Goal: Information Seeking & Learning: Compare options

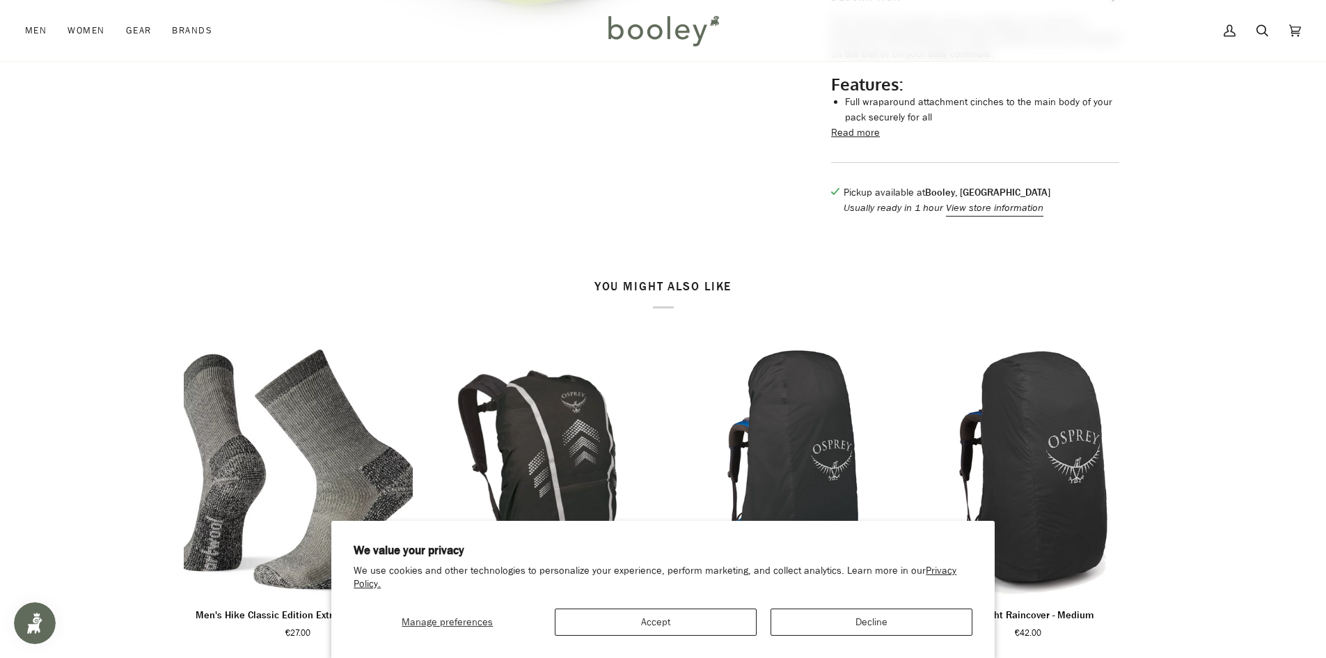
scroll to position [427, 0]
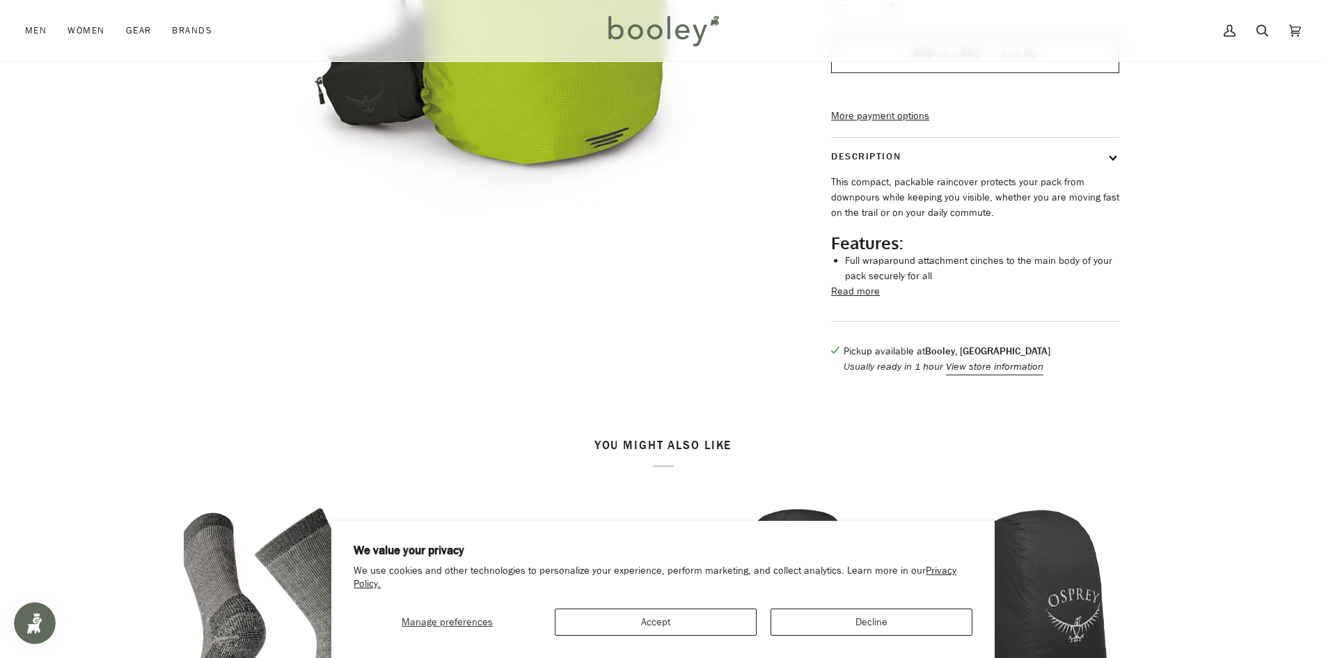
click at [858, 299] on button "Read more" at bounding box center [855, 291] width 49 height 15
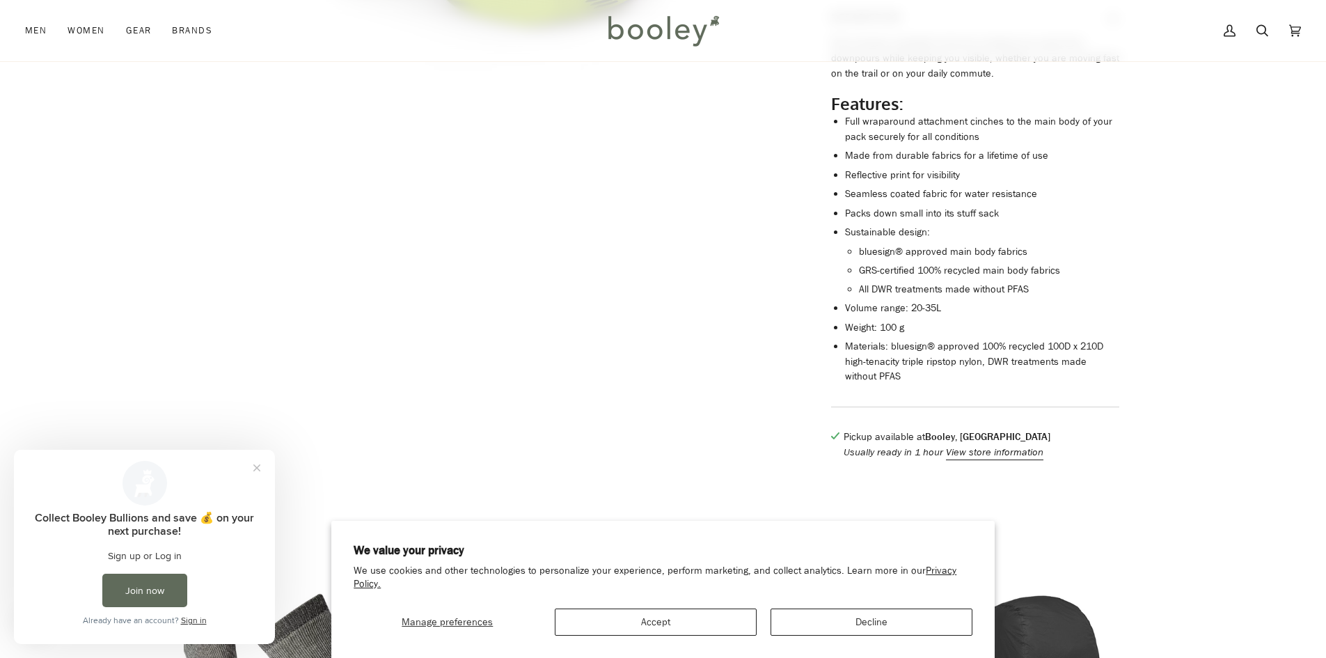
scroll to position [0, 0]
drag, startPoint x: 909, startPoint y: 347, endPoint x: 879, endPoint y: 349, distance: 30.0
click at [879, 336] on li "Weight: 100 g" at bounding box center [982, 327] width 274 height 15
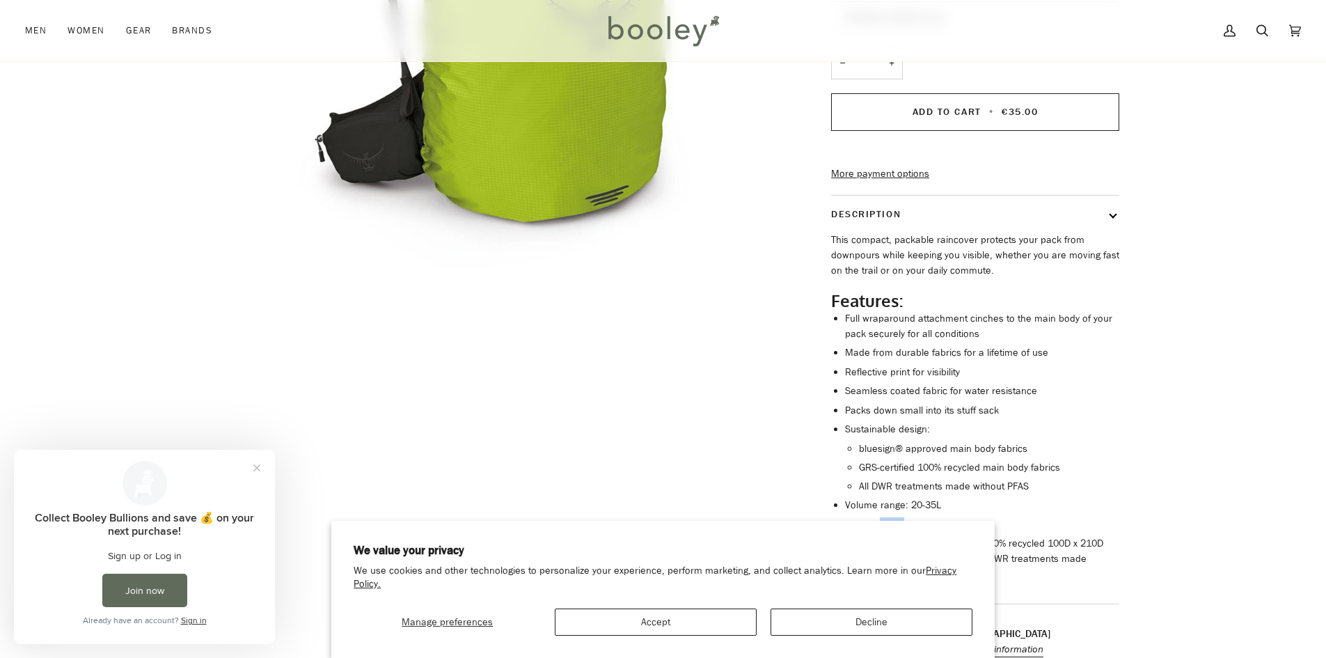
scroll to position [79, 0]
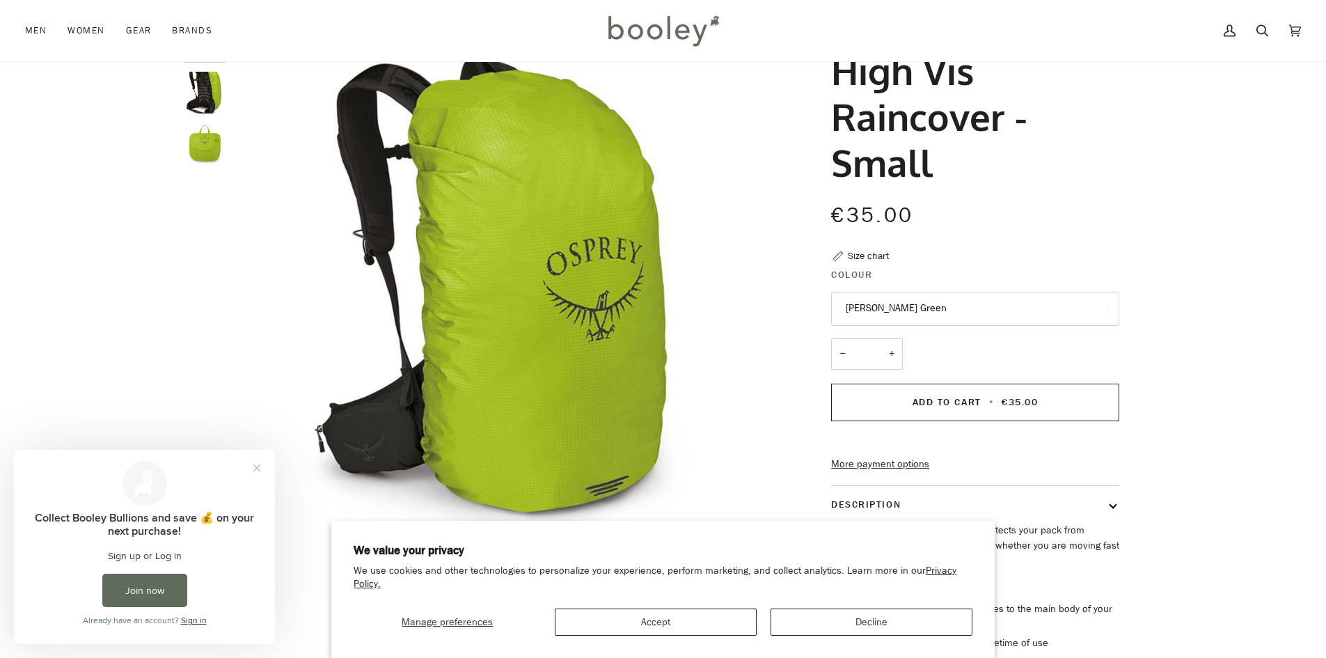
click at [977, 158] on h1 "High Vis Raincover - Small" at bounding box center [970, 116] width 278 height 138
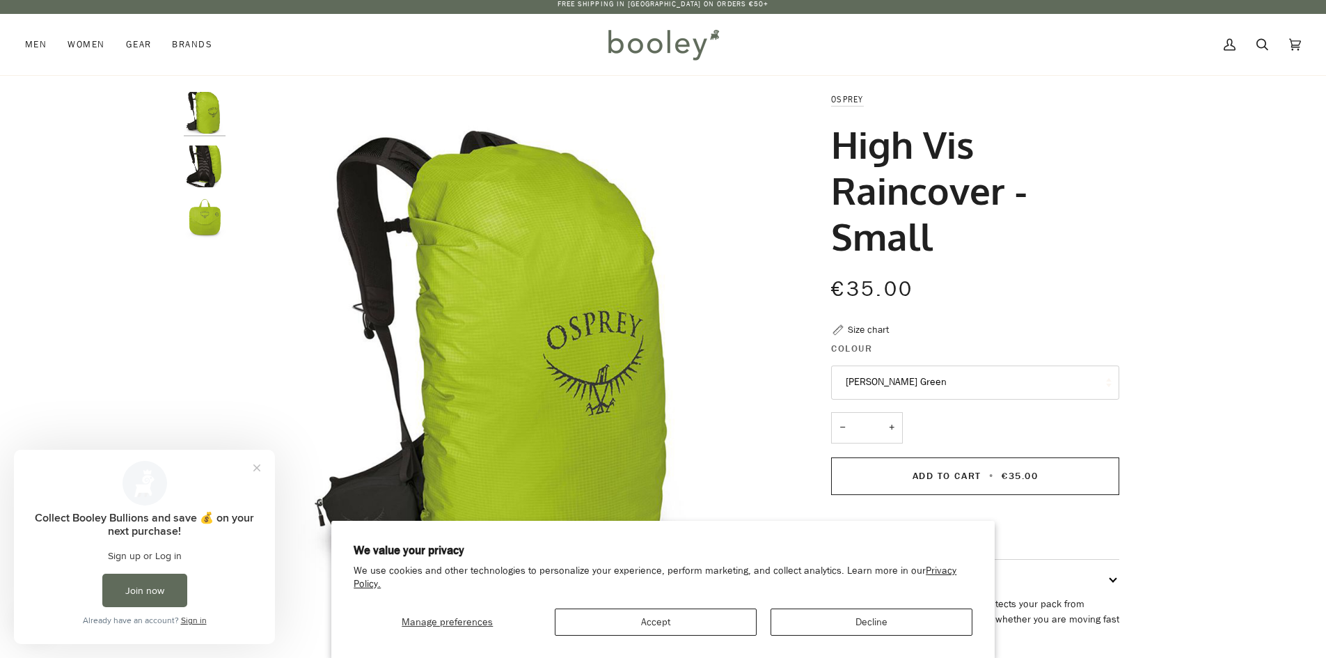
scroll to position [0, 0]
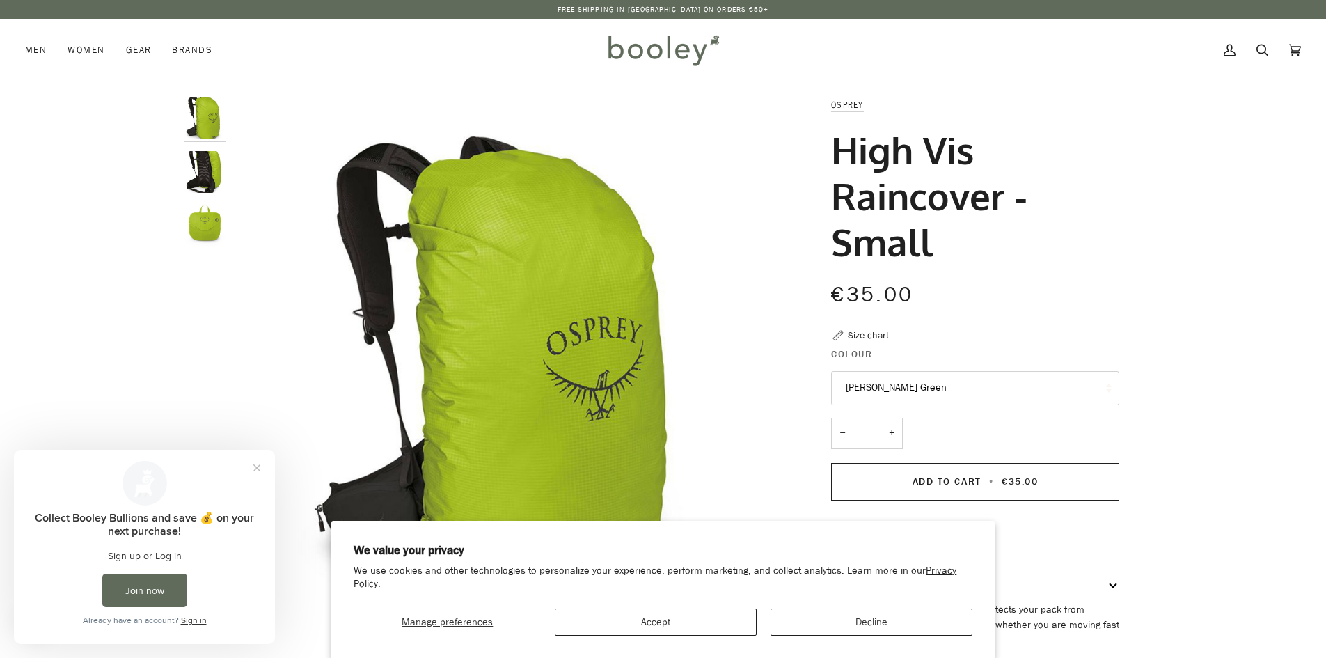
click at [207, 151] on img "Osprey High Vis Raincover Small Limon Green - Booley Galway" at bounding box center [205, 172] width 42 height 42
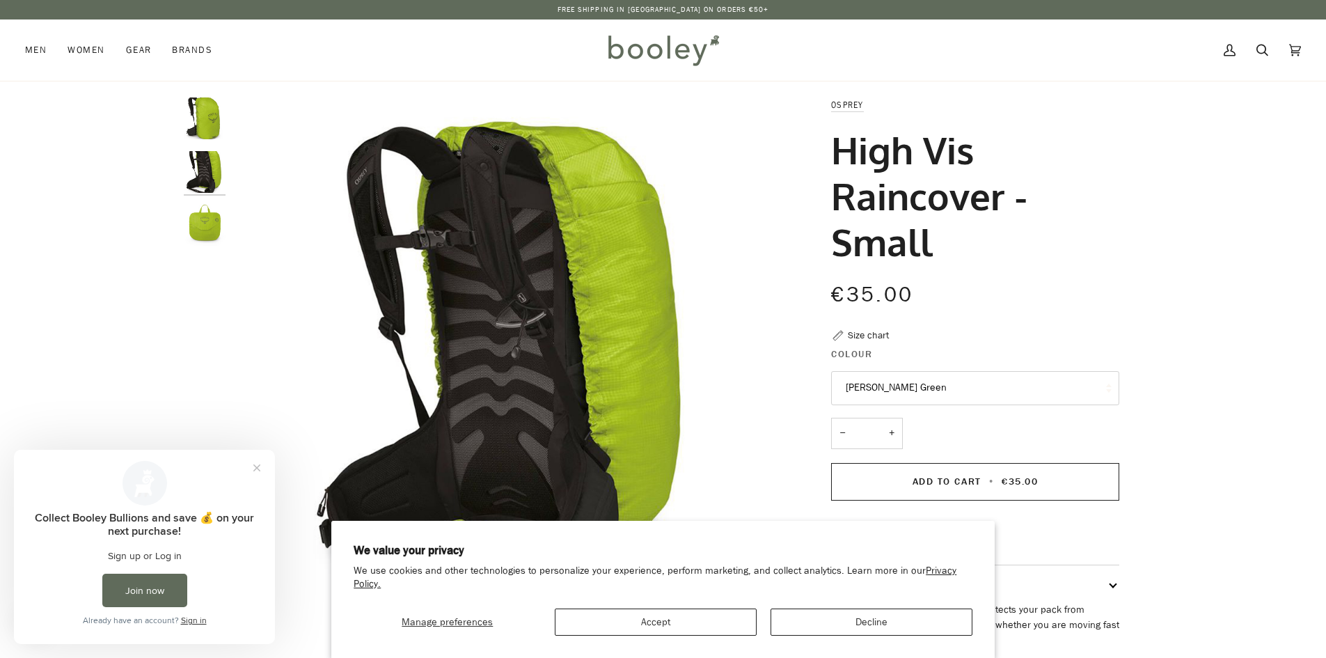
click at [209, 127] on img "Osprey High Vis Raincover Small Limon Green - Booley Galway" at bounding box center [205, 118] width 42 height 42
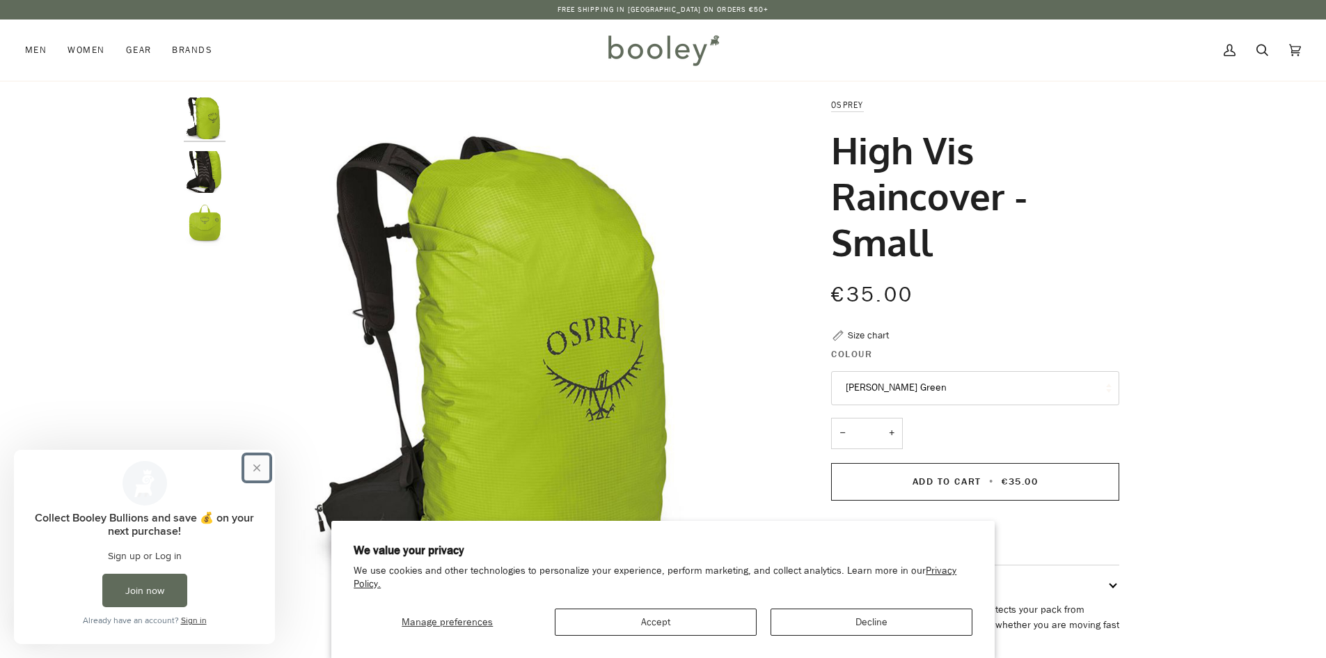
click at [249, 459] on button "Close prompt" at bounding box center [256, 467] width 25 height 25
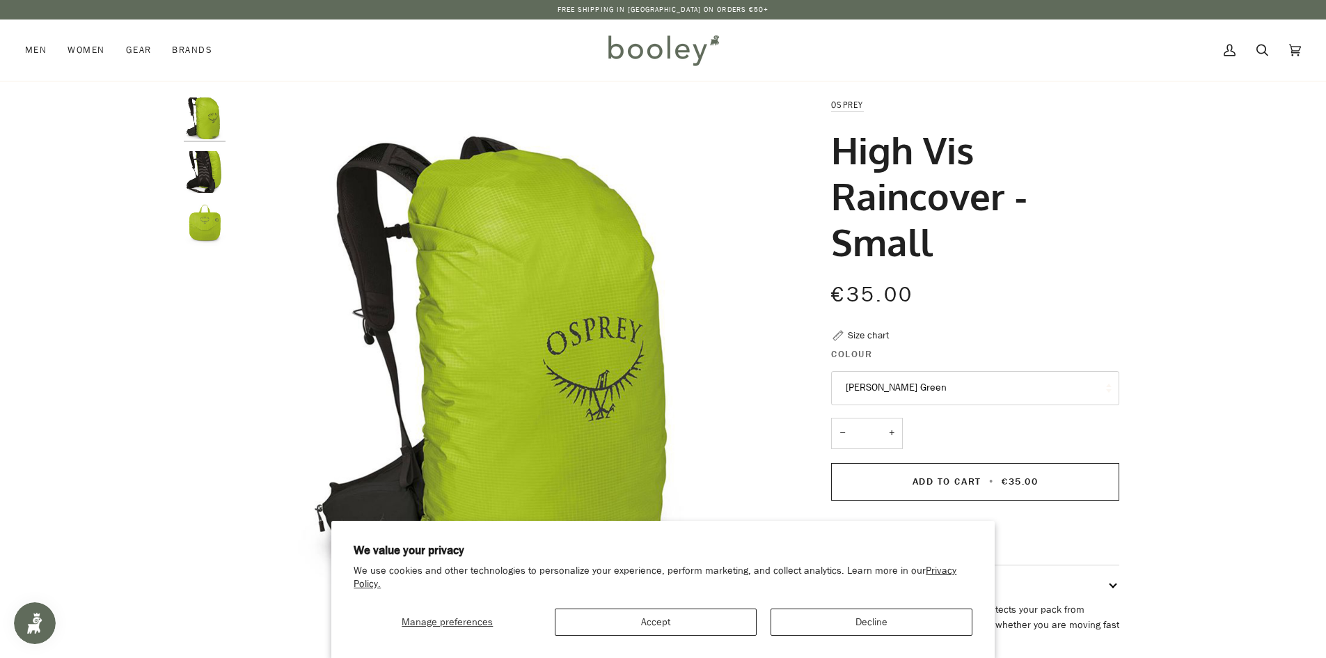
click at [904, 383] on button "[PERSON_NAME] Green" at bounding box center [975, 388] width 288 height 34
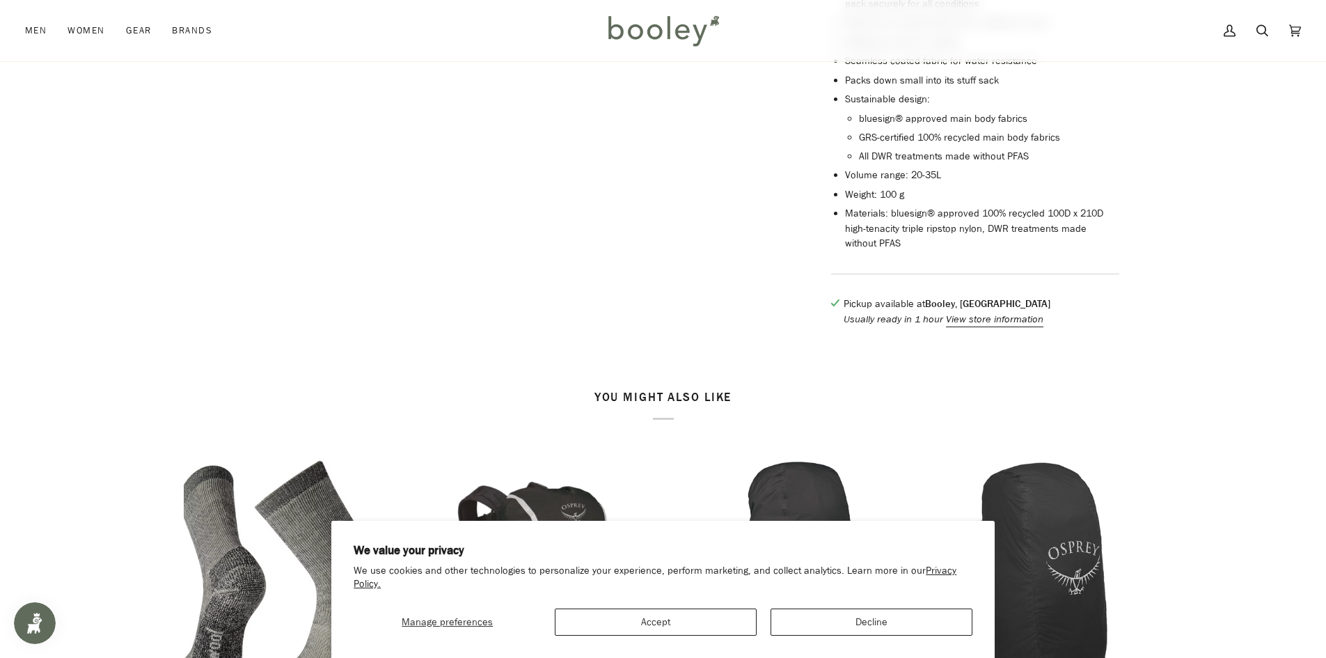
scroll to position [975, 0]
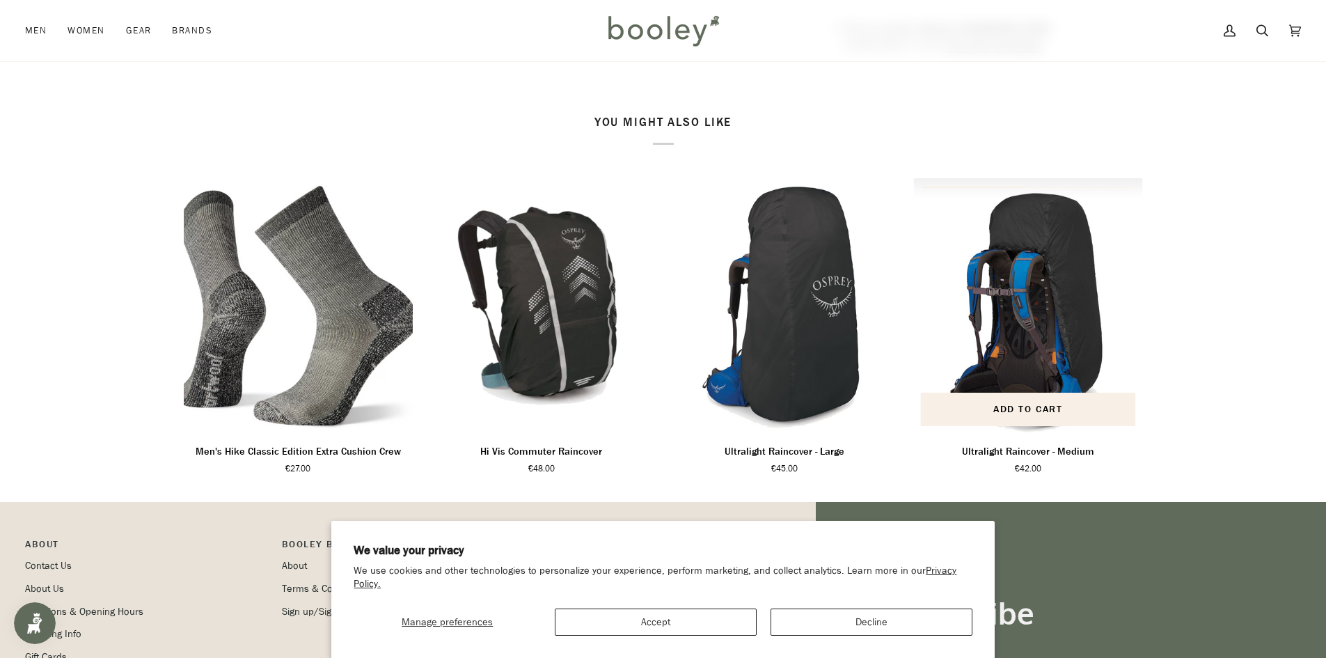
click at [1019, 308] on img "Ultralight Raincover - Medium" at bounding box center [1028, 305] width 230 height 255
